Goal: Transaction & Acquisition: Book appointment/travel/reservation

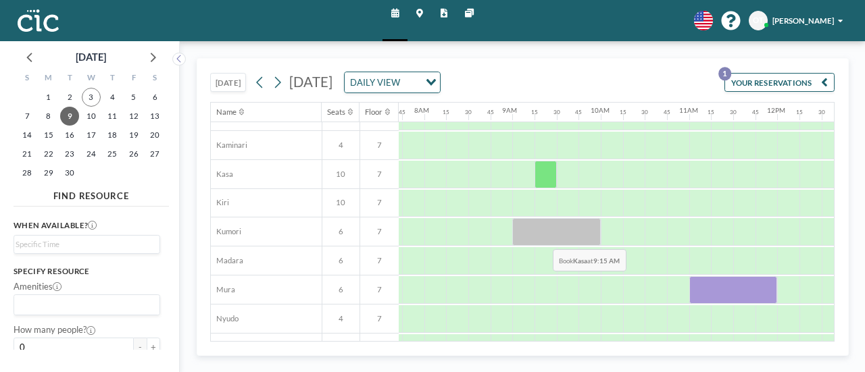
scroll to position [78, 680]
click at [235, 84] on button "[DATE]" at bounding box center [227, 82] width 35 height 19
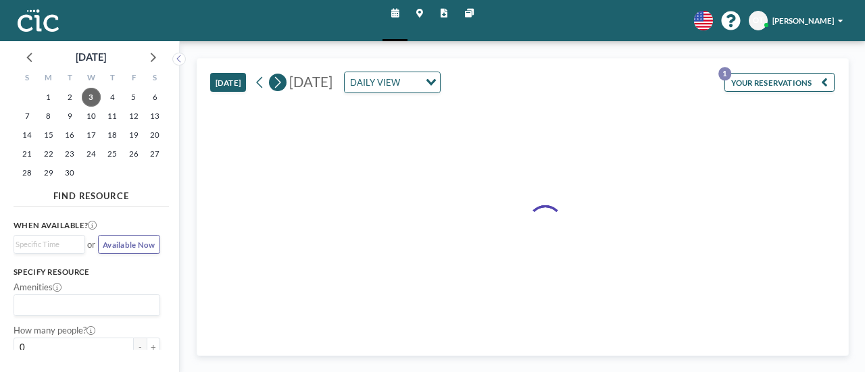
click at [282, 82] on icon at bounding box center [277, 82] width 10 height 16
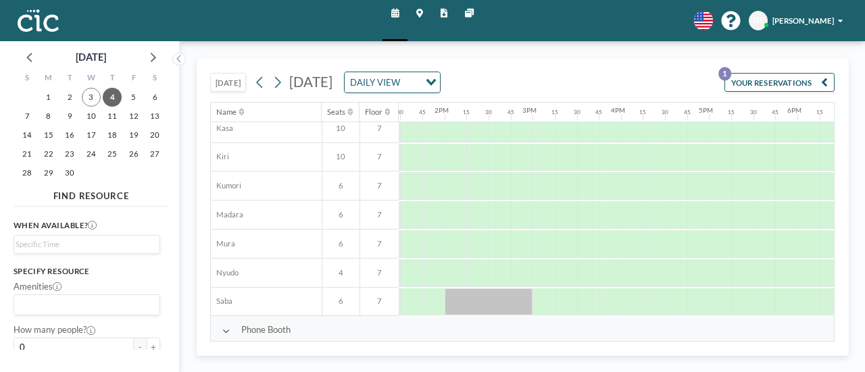
scroll to position [123, 1193]
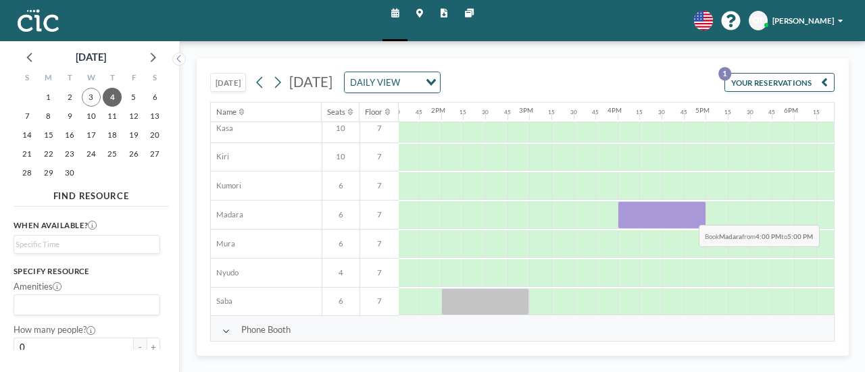
drag, startPoint x: 635, startPoint y: 220, endPoint x: 688, endPoint y: 213, distance: 53.8
click at [688, 213] on div at bounding box center [662, 215] width 89 height 28
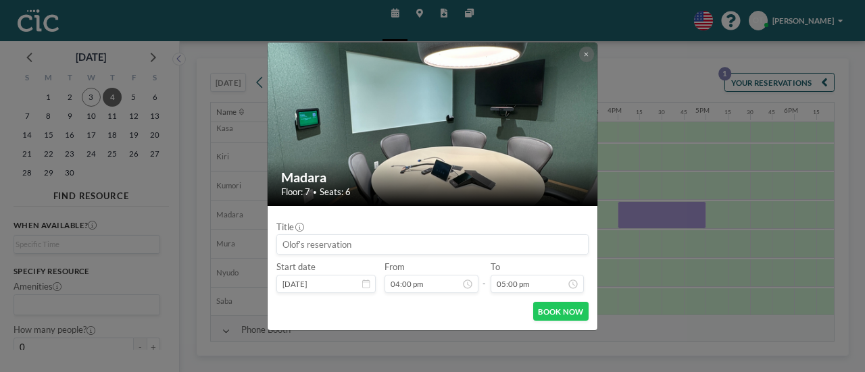
click at [341, 247] on input at bounding box center [432, 244] width 311 height 19
type input "F"
type input "[GEOGRAPHIC_DATA]ｘGBSー欧州ミッション"
click at [543, 307] on button "BOOK NOW" at bounding box center [560, 311] width 55 height 19
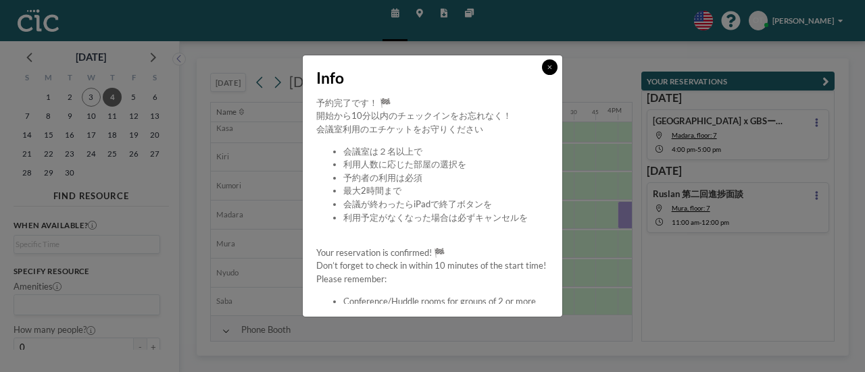
click at [553, 71] on button at bounding box center [550, 67] width 16 height 16
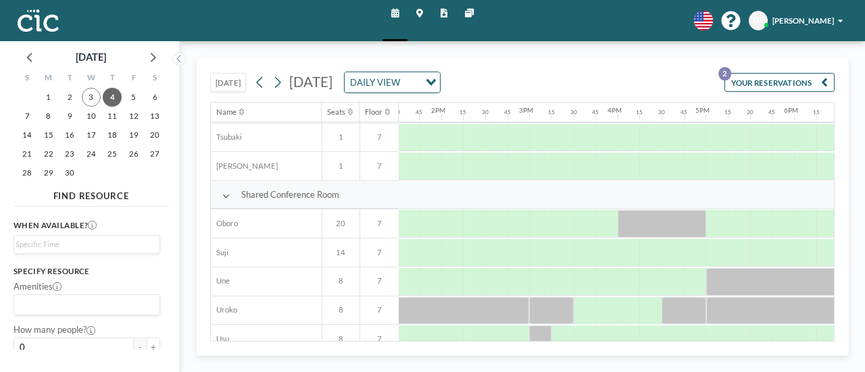
scroll to position [824, 1193]
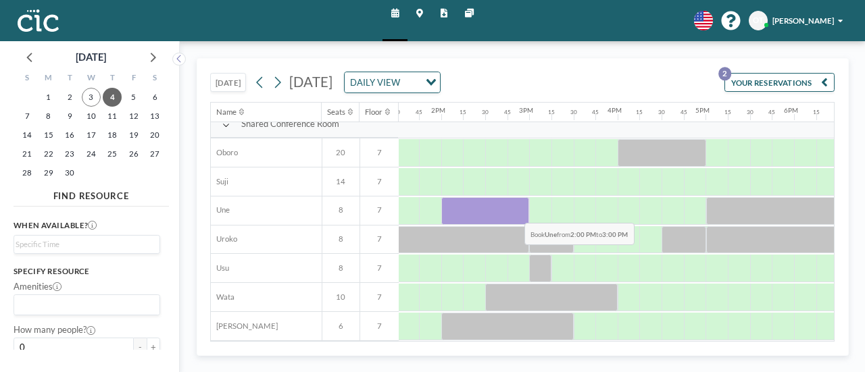
drag, startPoint x: 454, startPoint y: 203, endPoint x: 515, endPoint y: 213, distance: 61.5
click at [515, 213] on div at bounding box center [485, 211] width 89 height 28
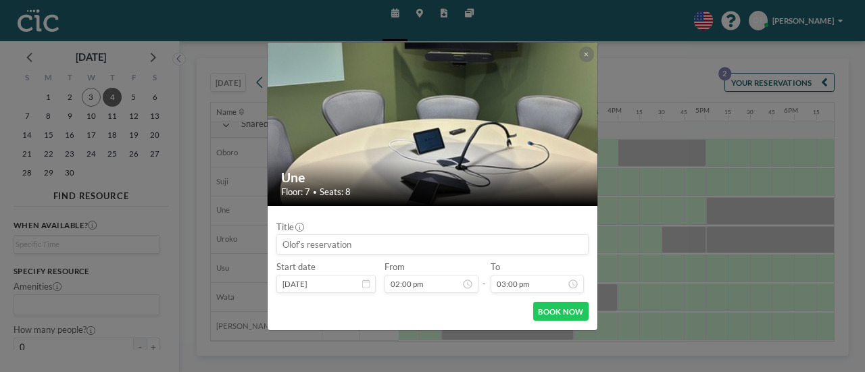
click at [378, 246] on input at bounding box center [432, 244] width 311 height 19
type input "G"
type input "QTNet x GBS"
click at [547, 314] on button "BOOK NOW" at bounding box center [560, 311] width 55 height 19
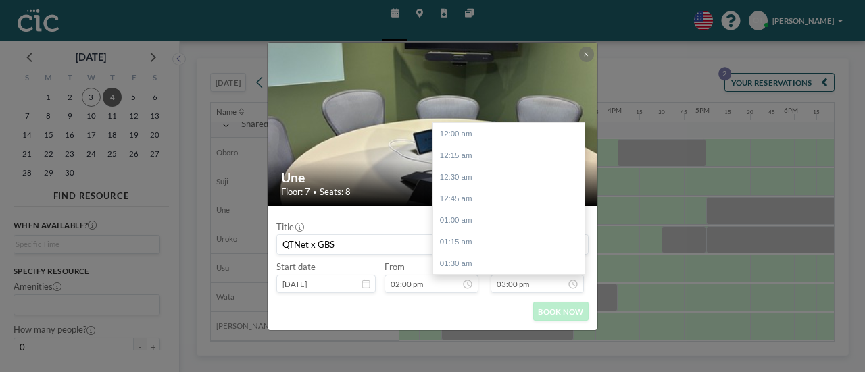
scroll to position [1298, 0]
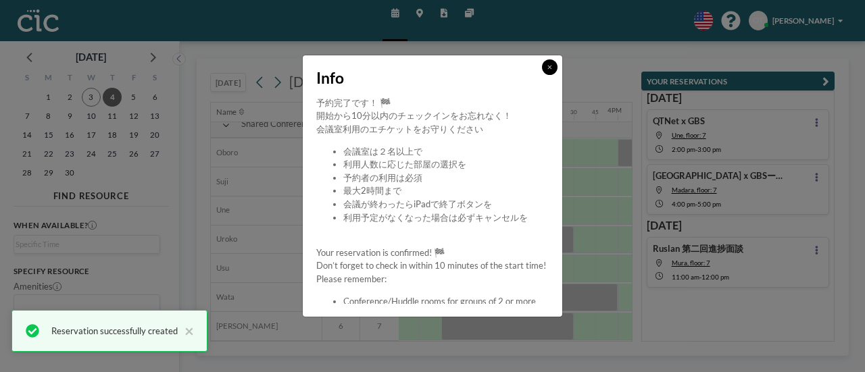
click at [549, 62] on button at bounding box center [550, 67] width 16 height 16
